Goal: Transaction & Acquisition: Download file/media

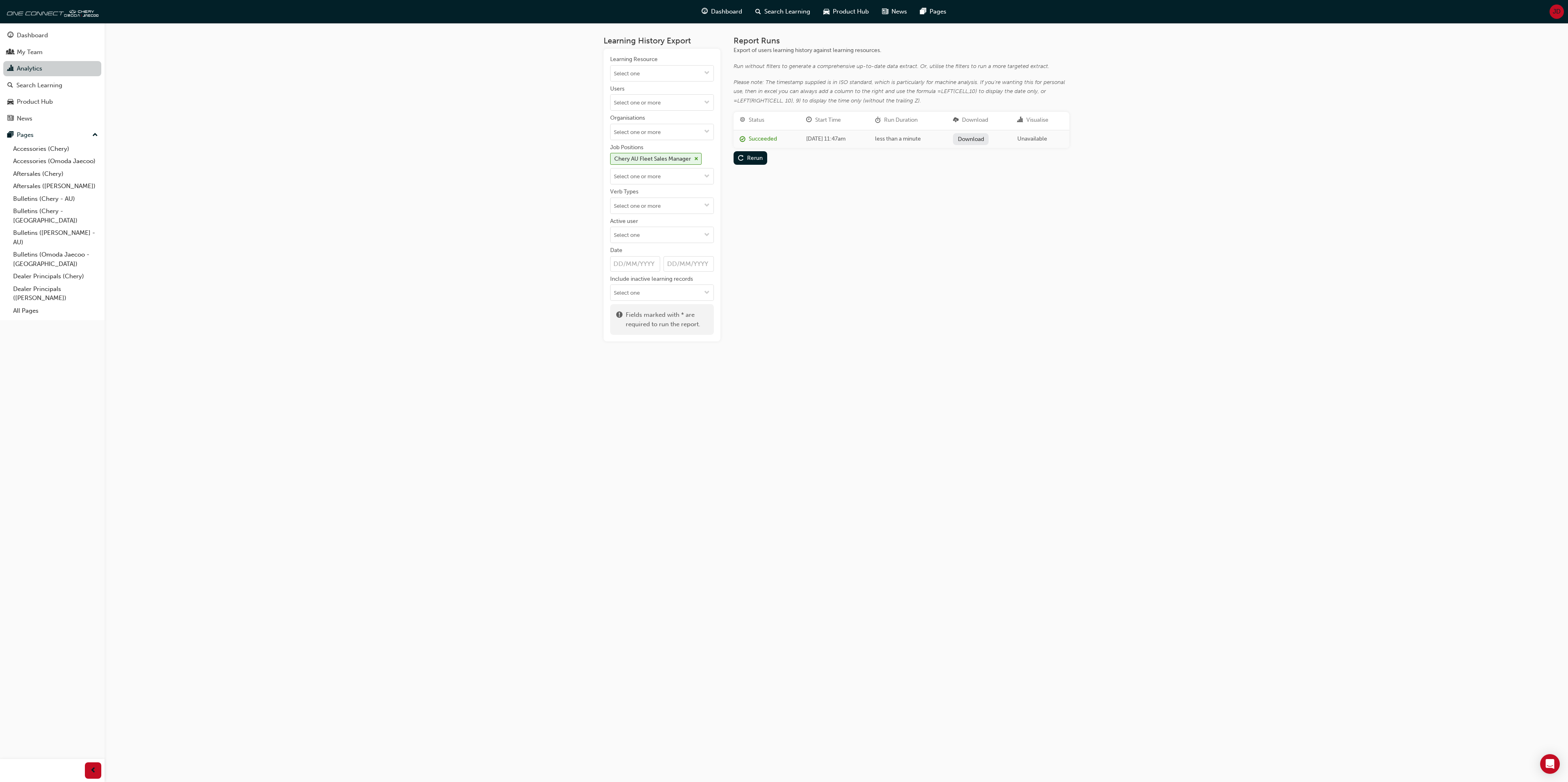
click at [42, 67] on link "Analytics" at bounding box center [52, 68] width 98 height 15
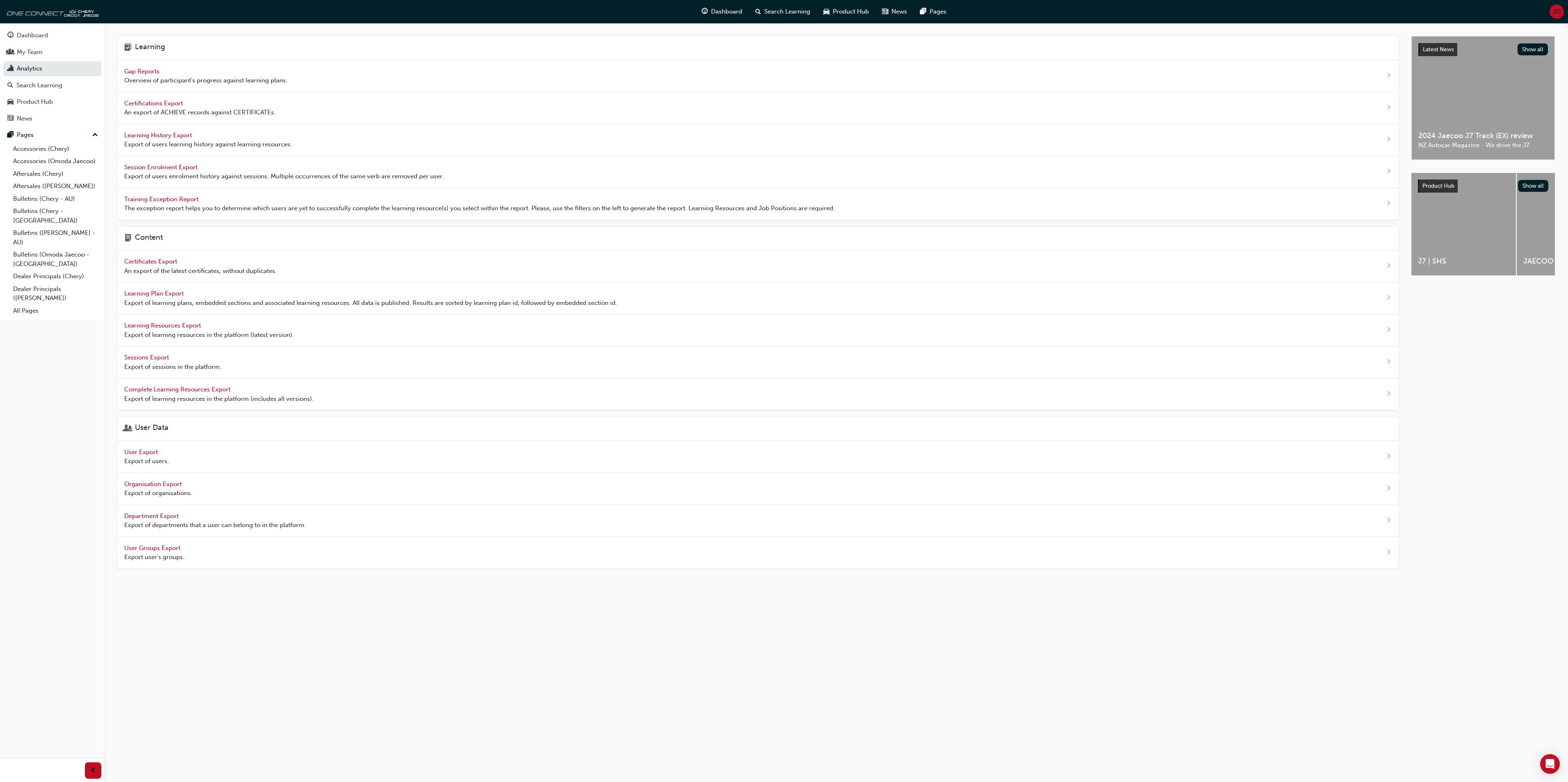
click at [164, 134] on span "Learning History Export" at bounding box center [159, 135] width 69 height 7
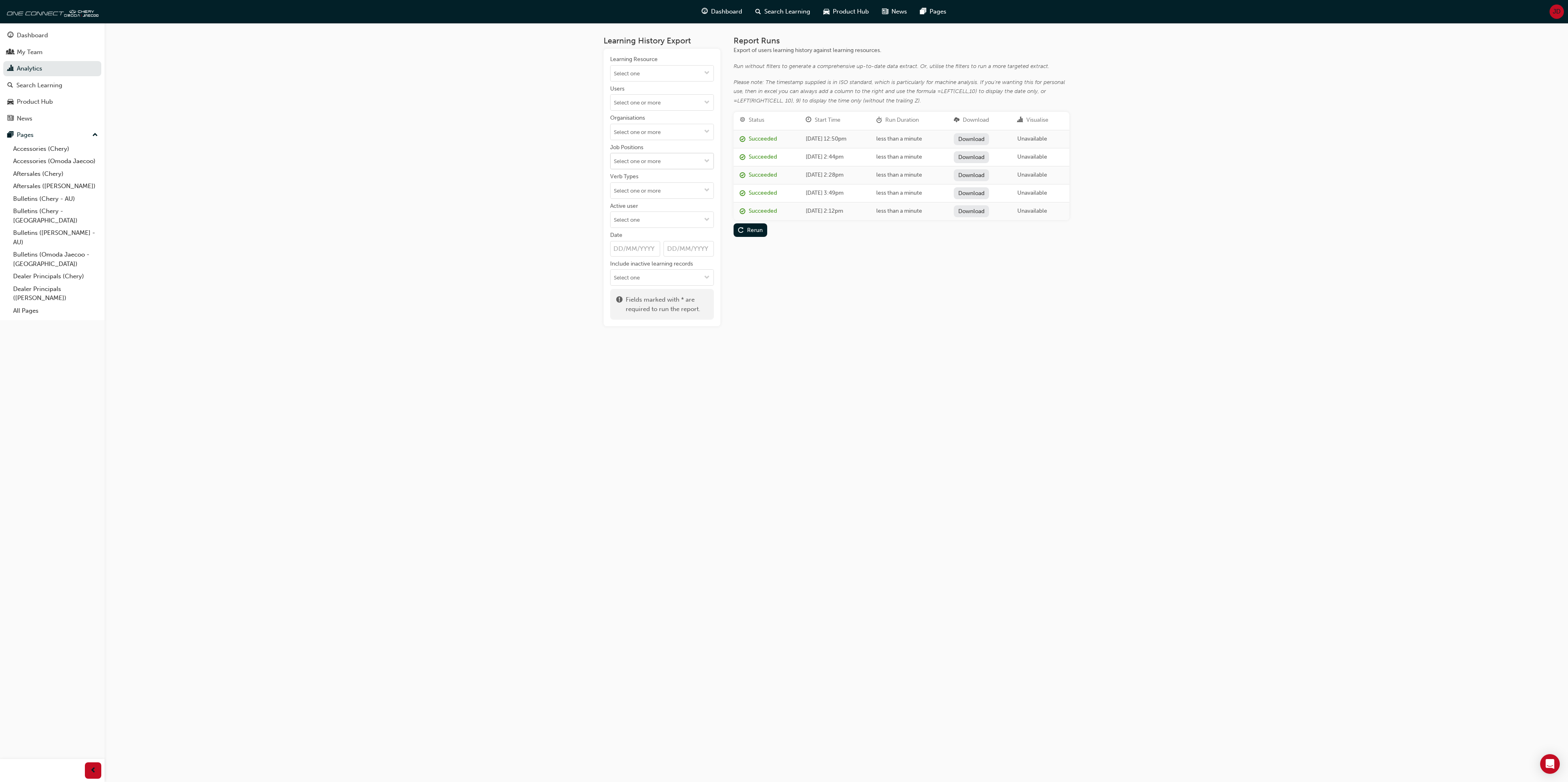
click at [705, 163] on span "down-icon" at bounding box center [707, 161] width 5 height 7
click at [671, 241] on li "Chery AU Fleet Sales Consultant" at bounding box center [662, 239] width 103 height 16
click at [705, 178] on span "down-icon" at bounding box center [707, 176] width 5 height 7
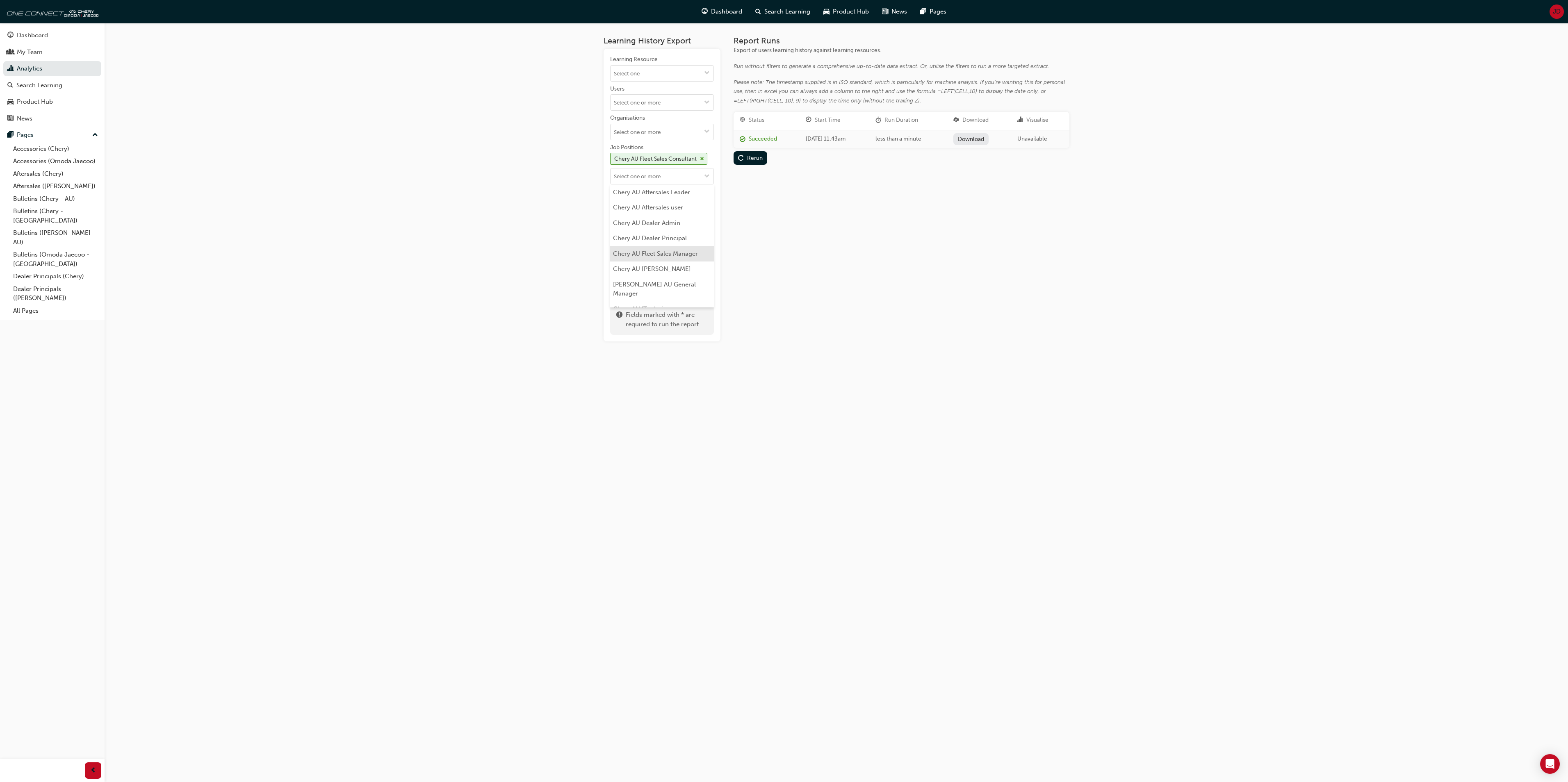
click at [689, 254] on li "Chery AU Fleet Sales Manager" at bounding box center [662, 254] width 103 height 16
click at [705, 194] on span "down-icon" at bounding box center [707, 192] width 5 height 7
click at [679, 262] on li "Chery AU Sales Manager" at bounding box center [662, 268] width 103 height 16
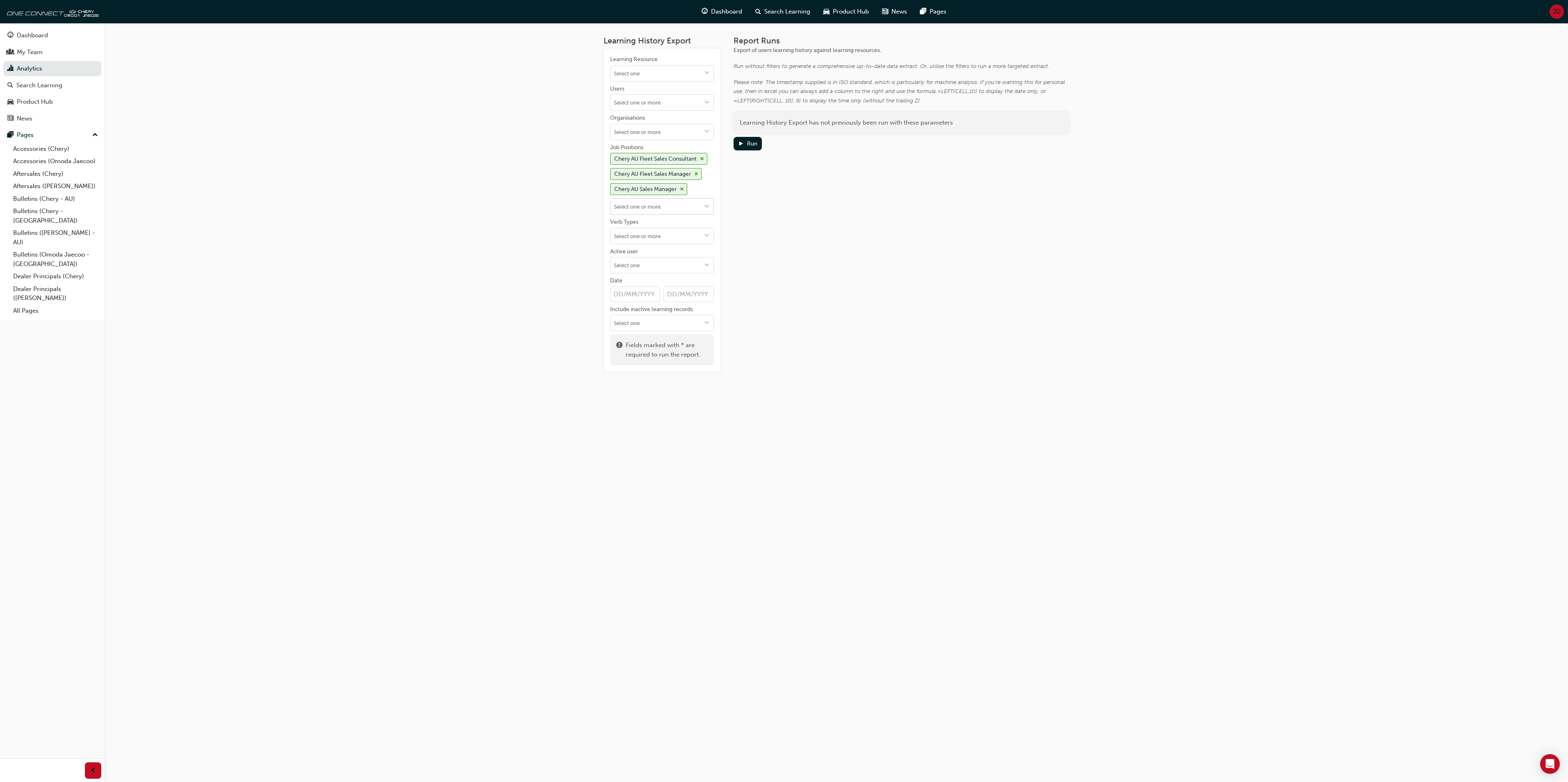
click at [701, 209] on button "Job Positions Chery AU Fleet Sales Consultant [PERSON_NAME] AU Fleet Sales Mana…" at bounding box center [707, 207] width 13 height 16
click at [653, 278] on li "Chery AU Sales consultant" at bounding box center [662, 284] width 103 height 16
click at [748, 142] on div "Run" at bounding box center [752, 143] width 10 height 7
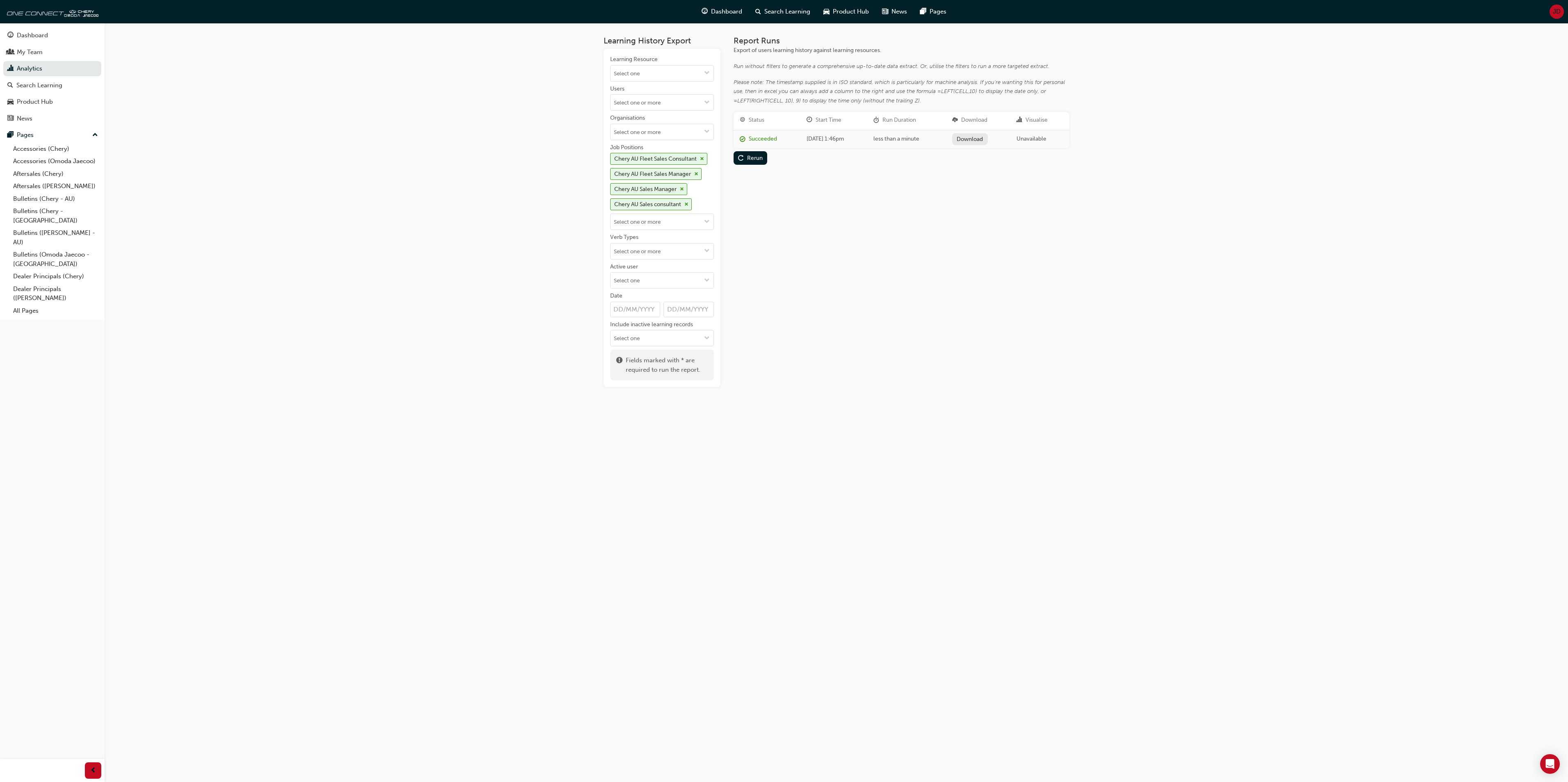
click at [983, 141] on link "Download" at bounding box center [970, 139] width 36 height 12
